Goal: Task Accomplishment & Management: Use online tool/utility

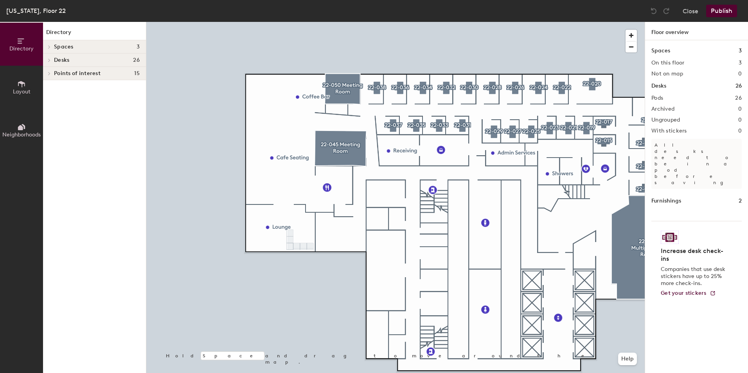
click at [23, 86] on icon at bounding box center [21, 84] width 9 height 9
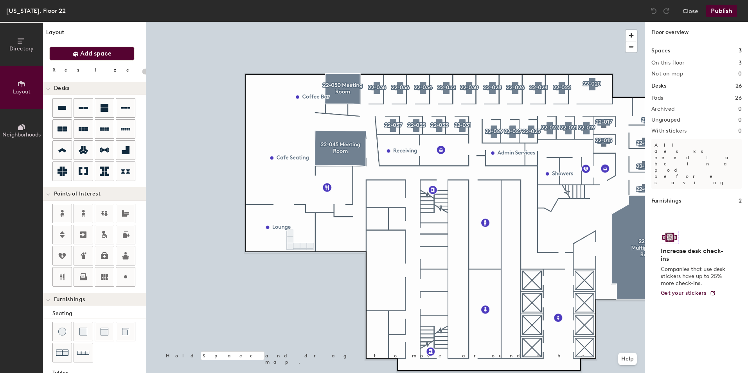
click at [76, 54] on icon at bounding box center [76, 54] width 6 height 6
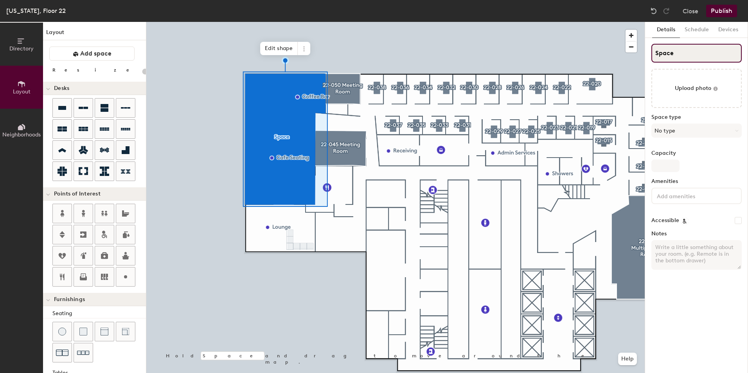
click at [679, 59] on input "Space" at bounding box center [696, 53] width 90 height 19
click at [533, 59] on div "Directory Layout Neighborhoods Layout Add space Resize Desks Points of Interest…" at bounding box center [374, 197] width 748 height 351
click at [696, 55] on input "Space" at bounding box center [696, 53] width 90 height 19
type input "20"
click at [487, 62] on div "Directory Layout Neighborhoods Layout Add space Resize Desks Points of Interest…" at bounding box center [374, 197] width 748 height 351
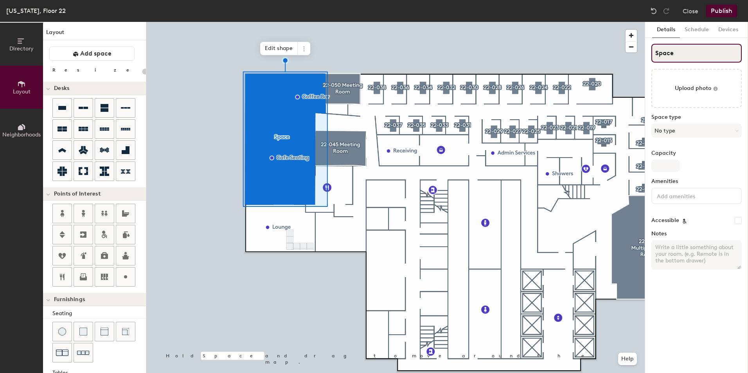
type input "C"
type input "20"
type input "Caf"
type input "20"
type input "Cafe"
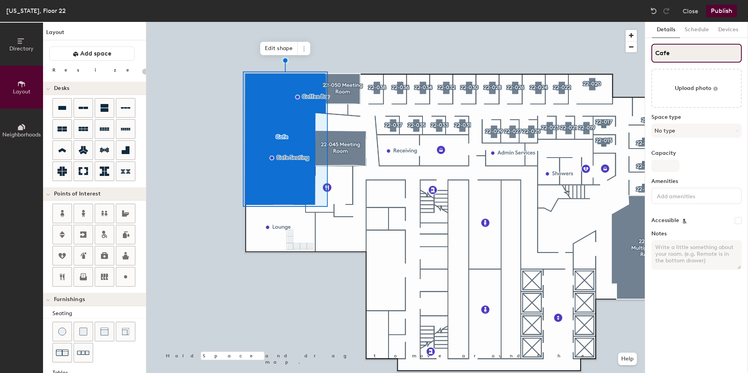
type input "20"
click at [661, 52] on input "Cafe" at bounding box center [696, 53] width 90 height 19
click at [657, 53] on input "Cafe" at bounding box center [696, 53] width 90 height 19
type input "2Cafe"
type input "20"
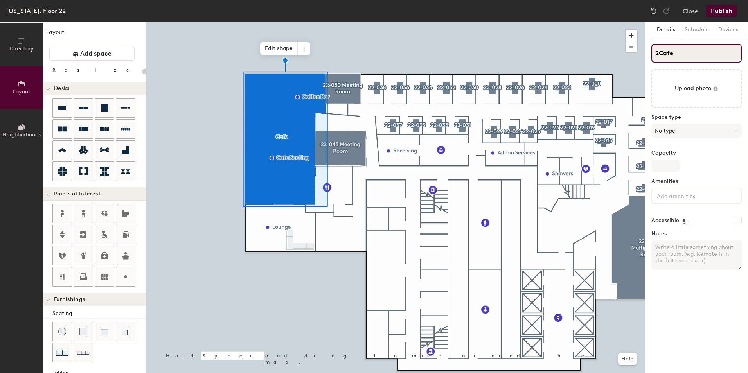
type input "22Cafe"
type input "20"
type input "22-Cafe"
type input "20"
type input "22-0Cafe"
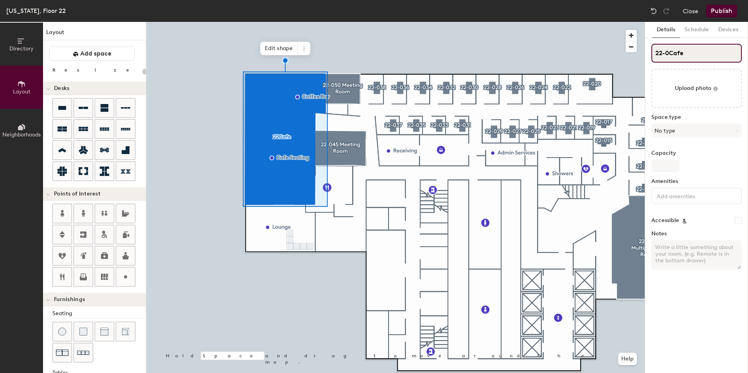
type input "20"
type input "22-04Cafe"
type input "20"
type input "22-040Cafe"
type input "20"
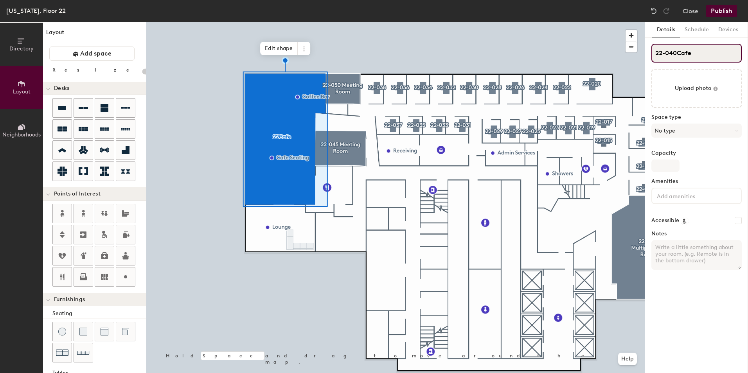
type input "22-040 Cafe"
type input "20"
type input "22-040 Cafe"
click at [698, 30] on button "Schedule" at bounding box center [697, 30] width 34 height 16
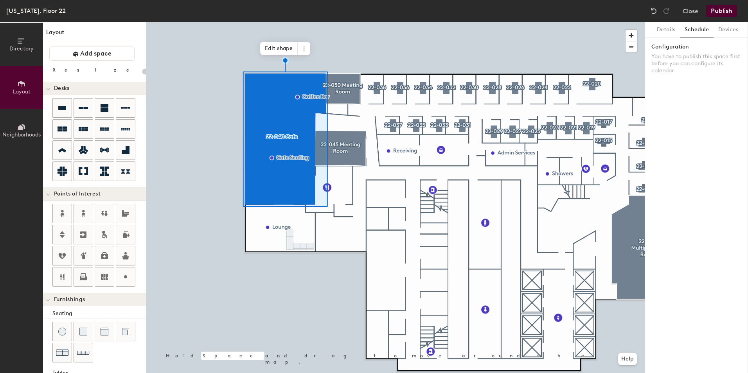
drag, startPoint x: 671, startPoint y: 31, endPoint x: 685, endPoint y: 32, distance: 14.1
click at [672, 32] on button "Details" at bounding box center [666, 30] width 28 height 16
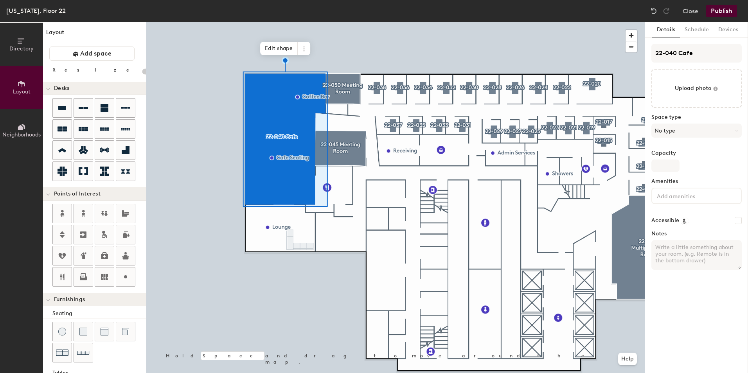
drag, startPoint x: 714, startPoint y: 21, endPoint x: 715, endPoint y: 14, distance: 6.7
click at [715, 14] on div "New York, Floor 22 Close Publish" at bounding box center [374, 11] width 748 height 22
click at [715, 14] on button "Publish" at bounding box center [721, 11] width 31 height 13
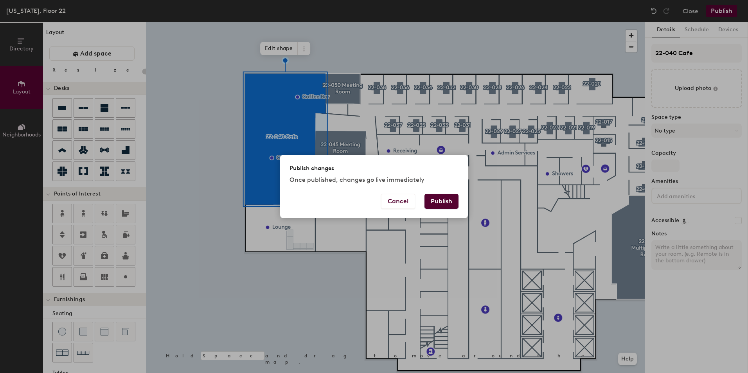
click at [448, 199] on button "Publish" at bounding box center [441, 201] width 34 height 15
type input "20"
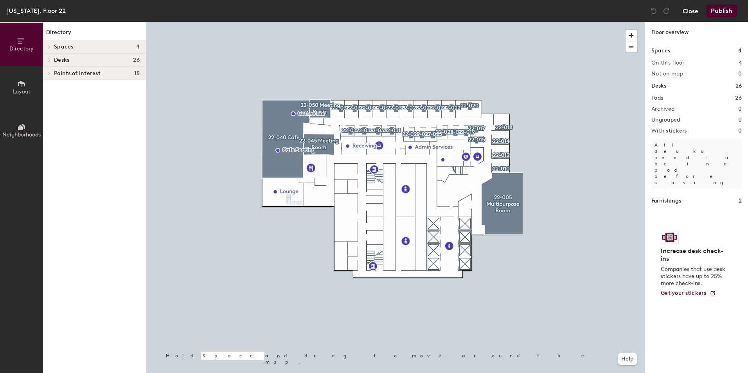
click at [689, 10] on button "Close" at bounding box center [690, 11] width 16 height 13
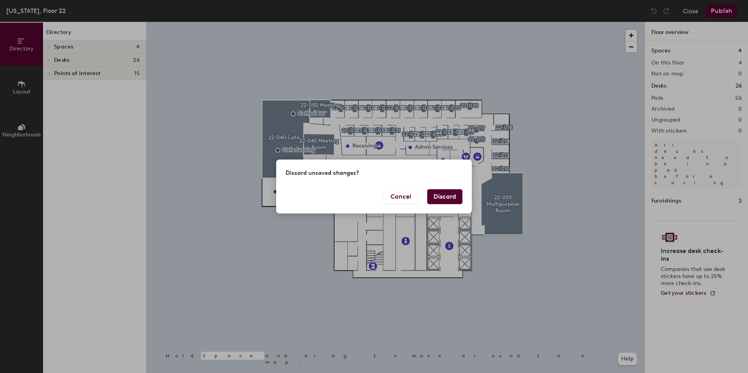
click at [436, 200] on button "Discard" at bounding box center [444, 196] width 35 height 15
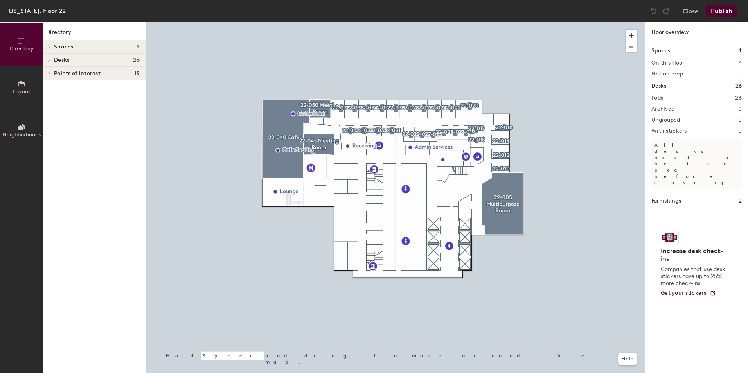
click at [293, 22] on div at bounding box center [395, 22] width 498 height 0
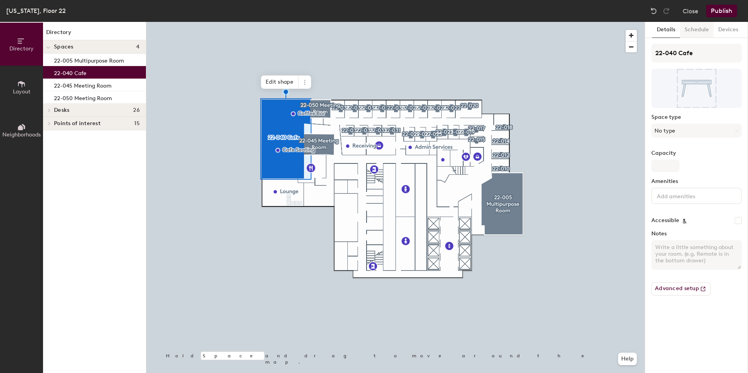
click at [705, 33] on button "Schedule" at bounding box center [697, 30] width 34 height 16
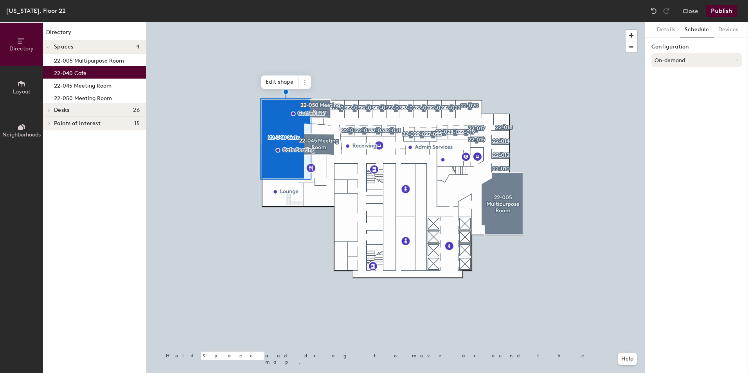
click at [691, 59] on button "On-demand" at bounding box center [696, 60] width 90 height 14
click at [678, 92] on div "Scheduled" at bounding box center [696, 92] width 90 height 12
click at [680, 82] on button "Select account" at bounding box center [696, 77] width 90 height 14
click at [671, 105] on div "Microsoft 365" at bounding box center [696, 109] width 90 height 12
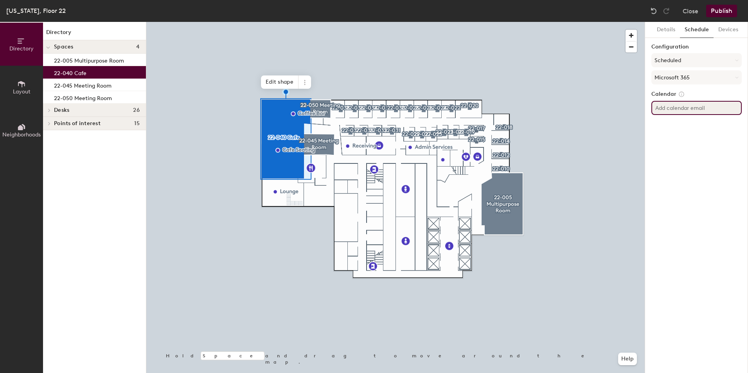
click at [673, 108] on input at bounding box center [696, 108] width 90 height 14
paste input "newyorkcafe22-040@analysisgroup.com"
type input "newyorkcafe22-040@analysisgroup.com"
click at [723, 178] on div "Details Schedule Devices Configuration Scheduled Microsoft 365 Calendar newyork…" at bounding box center [696, 197] width 103 height 351
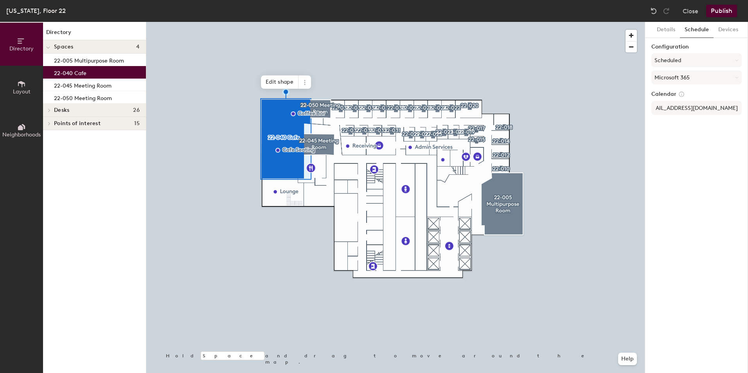
scroll to position [0, 0]
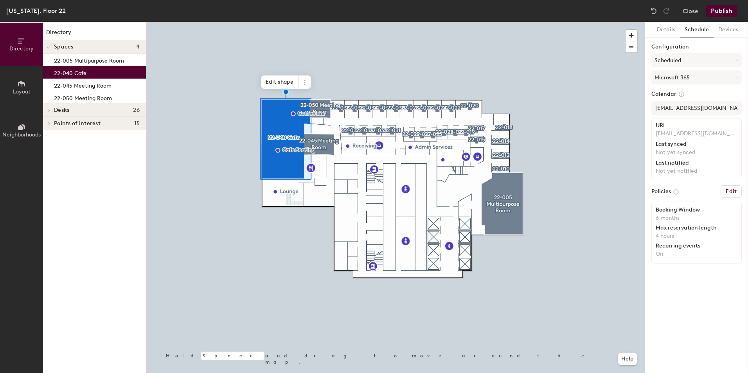
click at [723, 15] on button "Publish" at bounding box center [721, 11] width 31 height 13
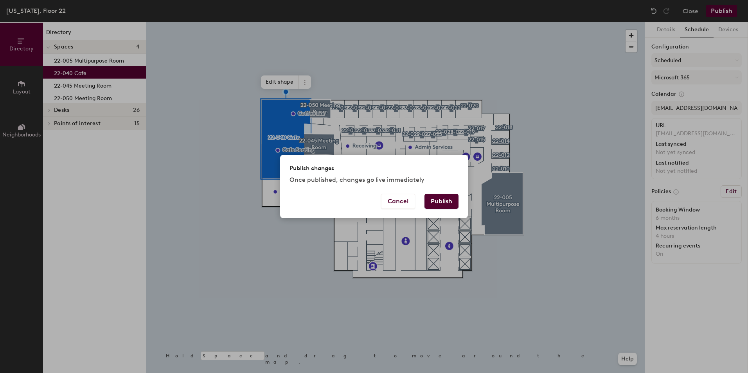
drag, startPoint x: 447, startPoint y: 198, endPoint x: 406, endPoint y: 190, distance: 41.6
click at [446, 198] on button "Publish" at bounding box center [441, 201] width 34 height 15
